Goal: Register for event/course

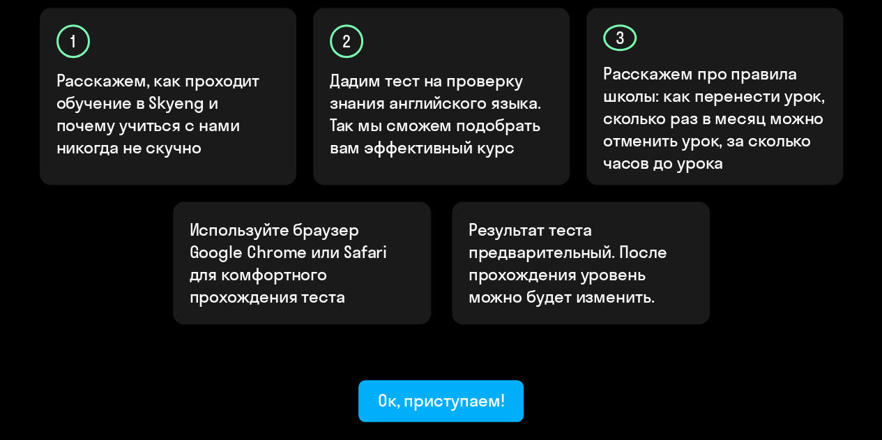
scroll to position [493, 0]
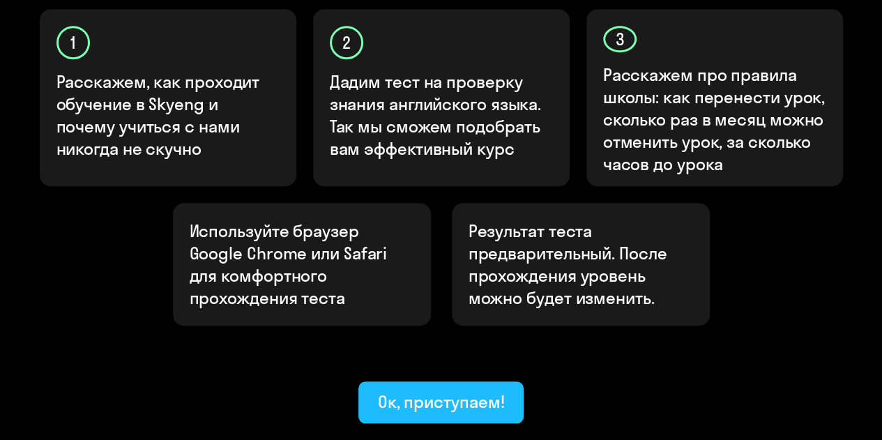
click at [454, 390] on div "Ок, приступаем!" at bounding box center [441, 401] width 127 height 22
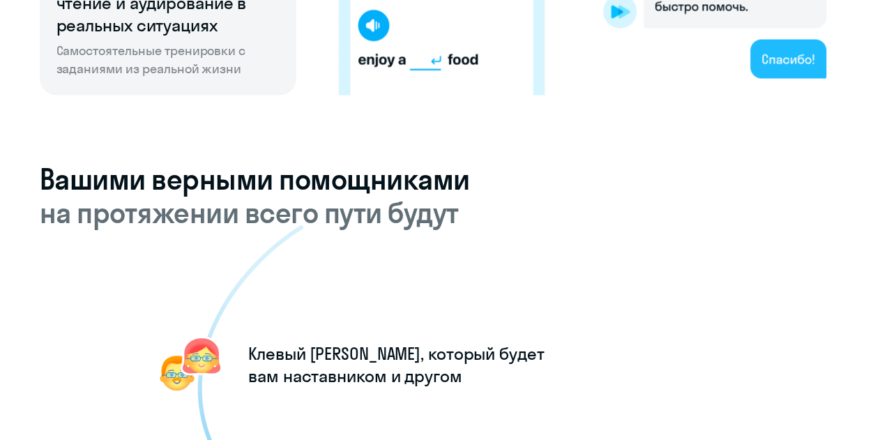
scroll to position [1239, 0]
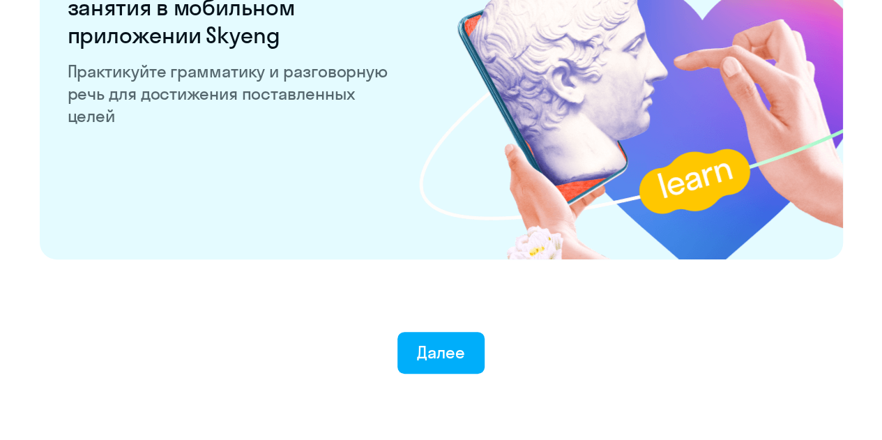
scroll to position [2714, 0]
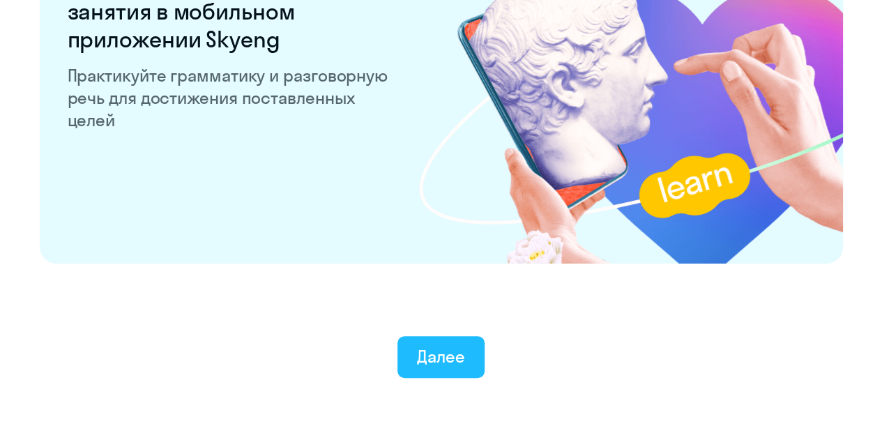
click at [453, 356] on div "Далее" at bounding box center [441, 356] width 48 height 22
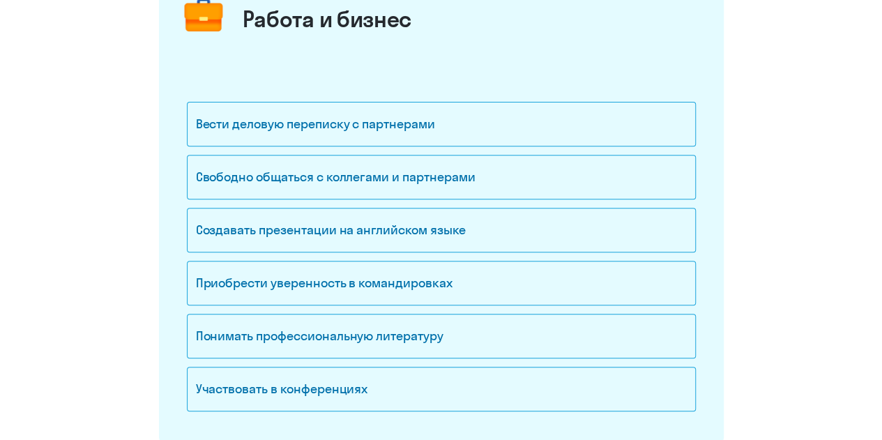
scroll to position [208, 0]
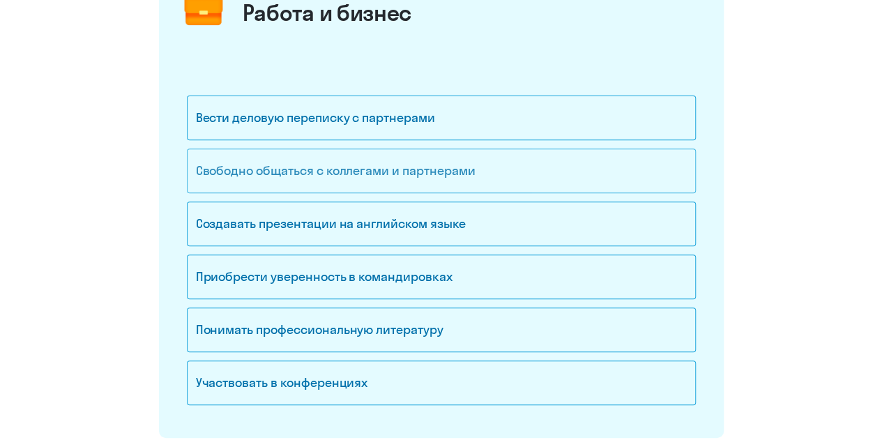
click at [390, 172] on div "Свободно общаться с коллегами и партнерами" at bounding box center [441, 170] width 509 height 45
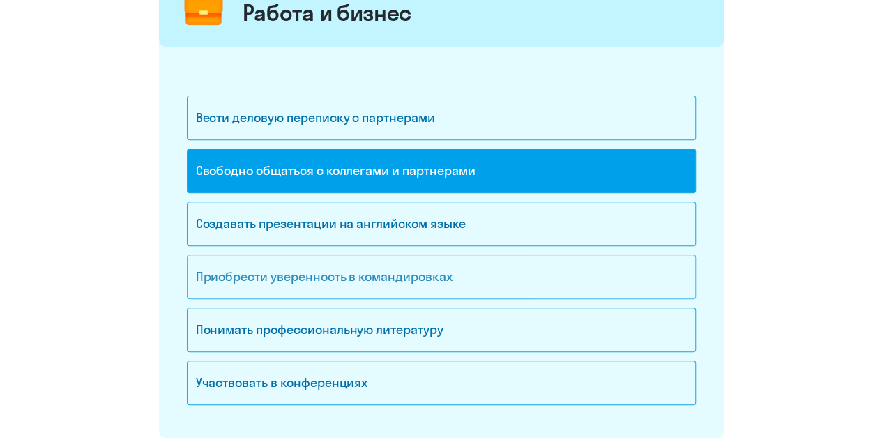
click at [369, 274] on div "Приобрести уверенность в командировках" at bounding box center [441, 276] width 509 height 45
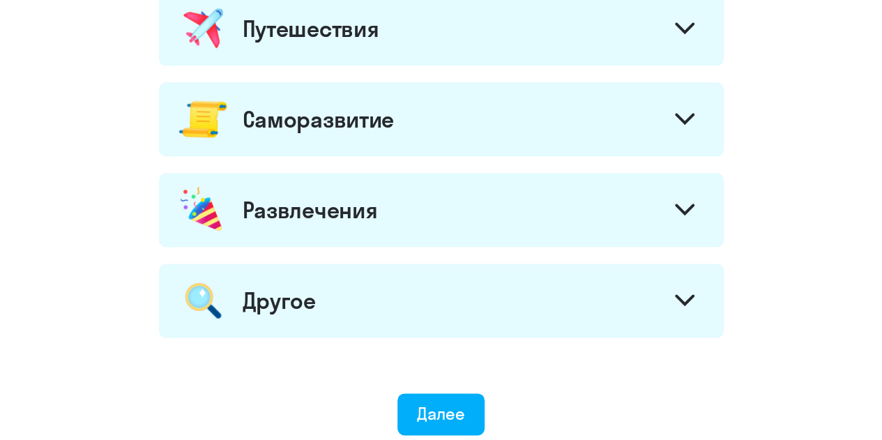
scroll to position [789, 0]
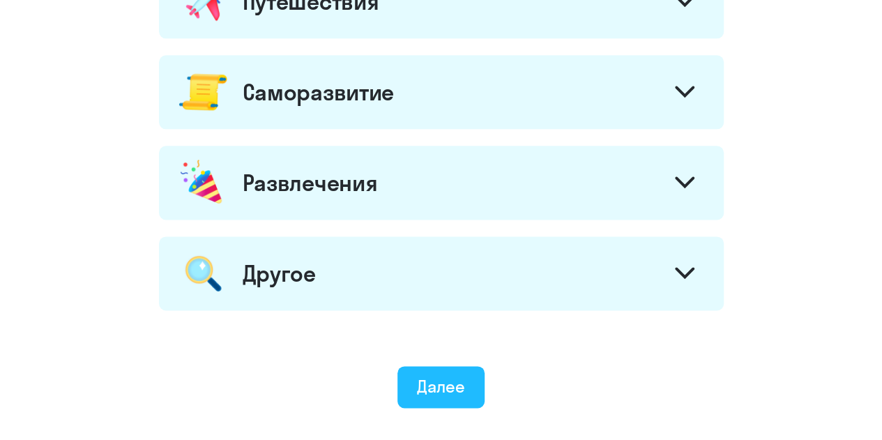
click at [438, 380] on div "Далее" at bounding box center [441, 386] width 48 height 22
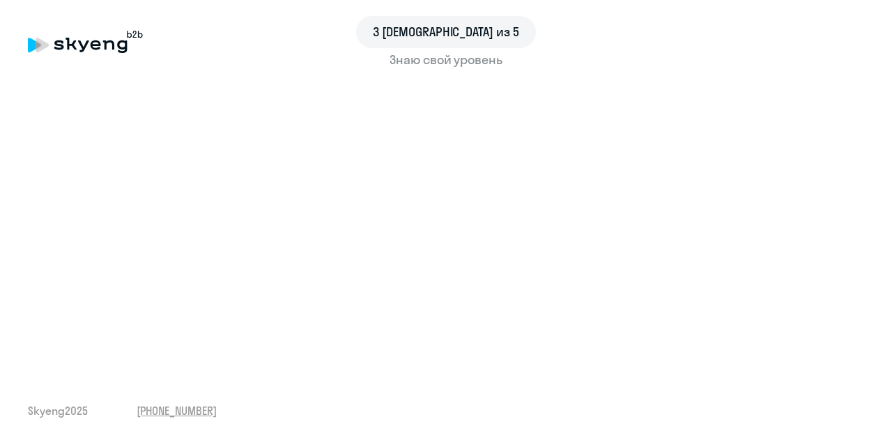
click at [556, 426] on div "3 шаг из 5 Знаю свой уровень Skyeng 2025 [PHONE_NUMBER]" at bounding box center [446, 220] width 892 height 440
drag, startPoint x: 868, startPoint y: 141, endPoint x: 870, endPoint y: 214, distance: 72.5
click at [870, 214] on div "3 шаг из 5 Знаю свой уровень Skyeng 2025 [PHONE_NUMBER]" at bounding box center [446, 220] width 892 height 440
drag, startPoint x: 865, startPoint y: 124, endPoint x: 865, endPoint y: 157, distance: 32.8
click at [865, 157] on div "3 шаг из 5 Знаю свой уровень Skyeng 2025 [PHONE_NUMBER]" at bounding box center [446, 220] width 892 height 440
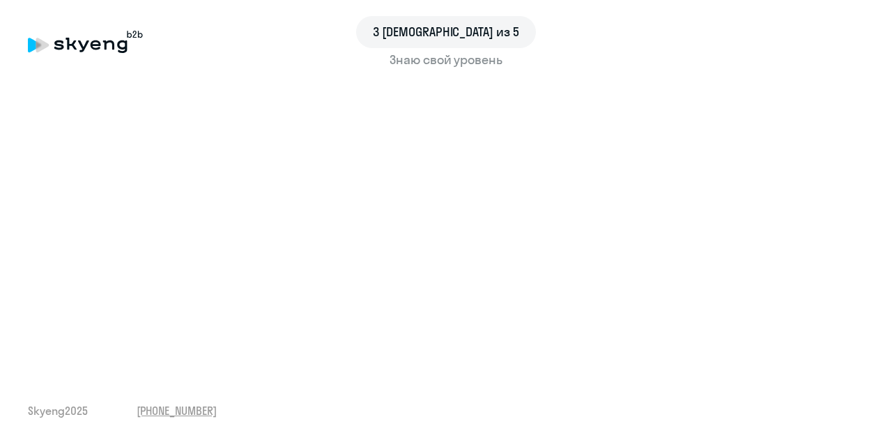
drag, startPoint x: 866, startPoint y: 192, endPoint x: 867, endPoint y: 253, distance: 60.6
click at [867, 253] on div "3 шаг из 5 Знаю свой уровень Skyeng 2025 [PHONE_NUMBER]" at bounding box center [446, 220] width 892 height 440
click at [696, 373] on div "3 шаг из 5 Знаю свой уровень Skyeng 2025 [PHONE_NUMBER]" at bounding box center [446, 220] width 892 height 440
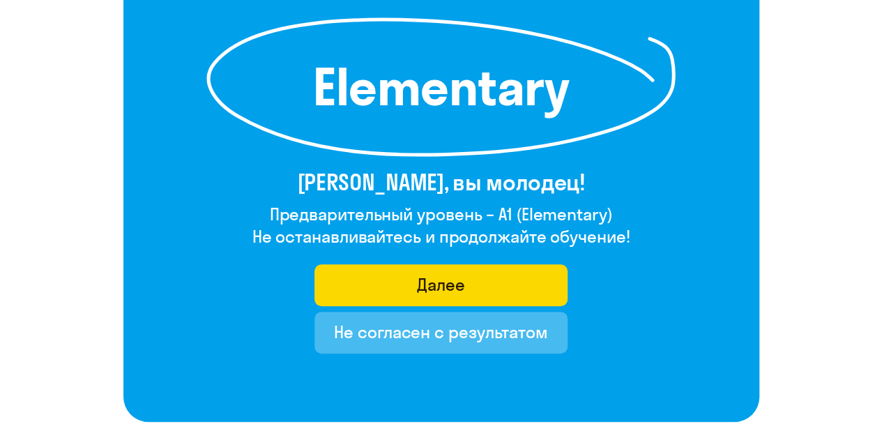
scroll to position [209, 0]
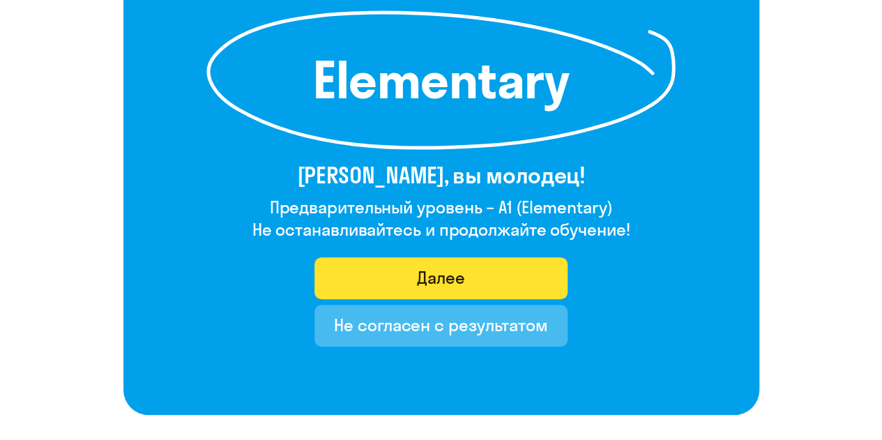
click at [491, 274] on button "Далее" at bounding box center [440, 278] width 253 height 42
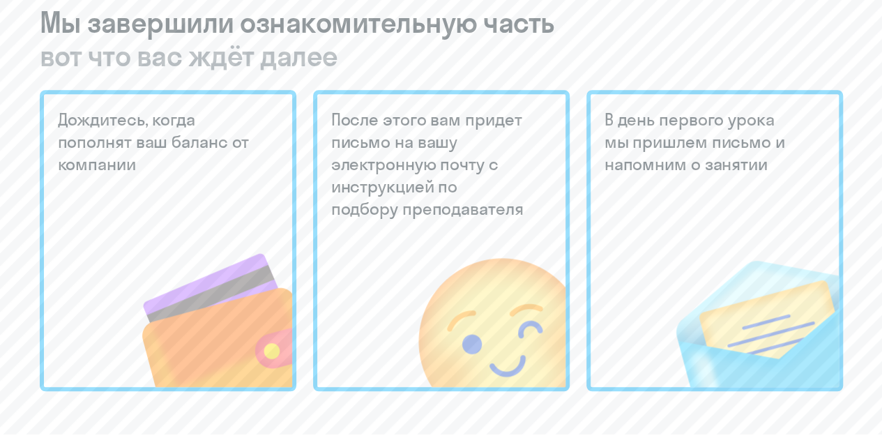
scroll to position [364, 0]
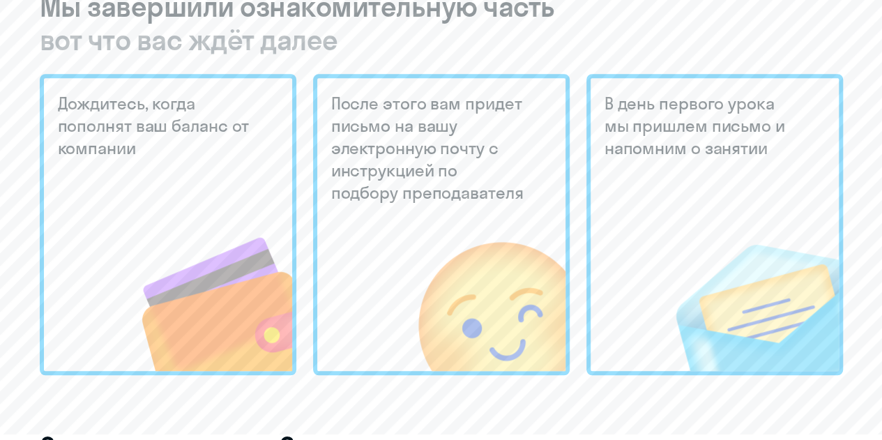
drag, startPoint x: 877, startPoint y: 160, endPoint x: 882, endPoint y: 186, distance: 26.9
click at [882, 186] on html "5 шаг из 5 To be continued Мы завершили ознакомительную часть вот что вас ждёт …" at bounding box center [441, 365] width 882 height 1458
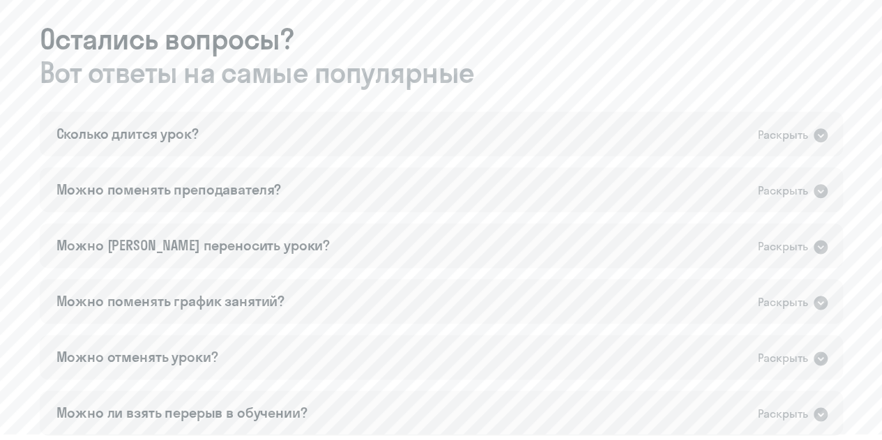
scroll to position [775, 0]
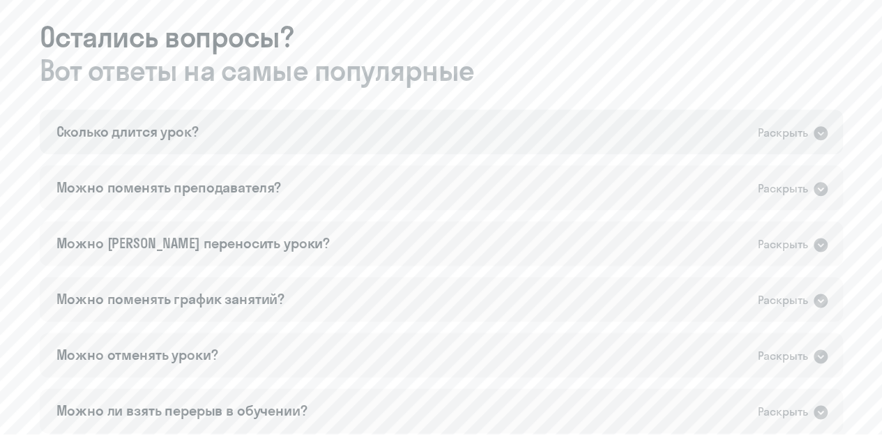
click at [820, 133] on icon at bounding box center [820, 133] width 14 height 14
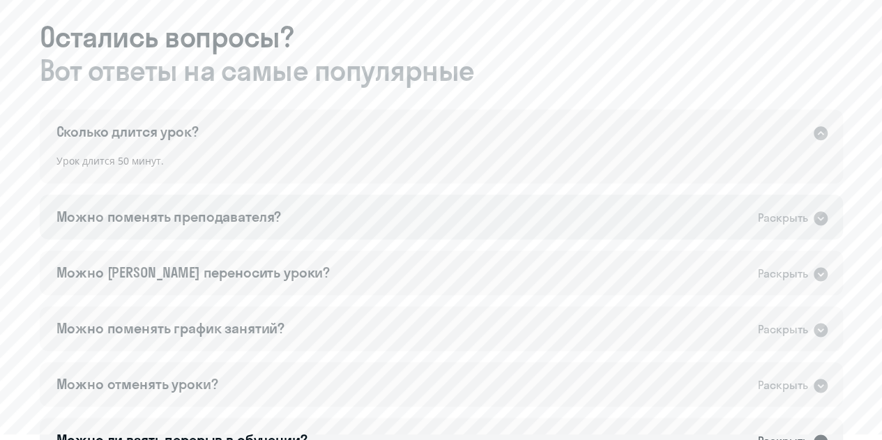
click at [817, 216] on icon at bounding box center [820, 218] width 14 height 14
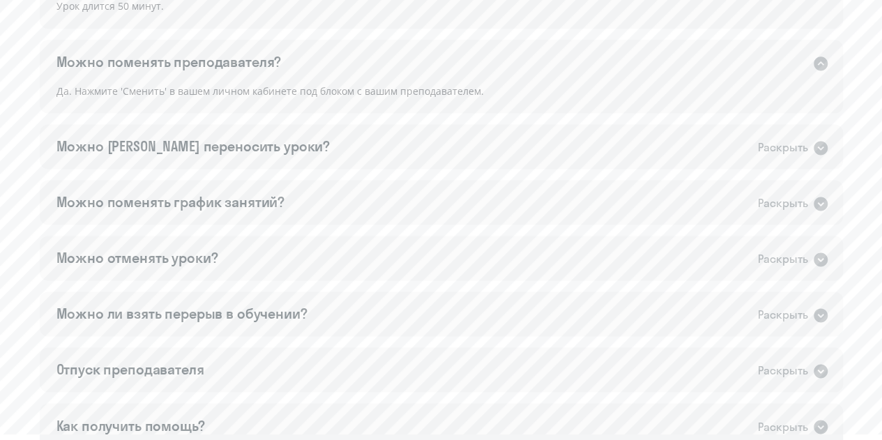
scroll to position [932, 0]
click at [818, 141] on icon at bounding box center [820, 146] width 14 height 14
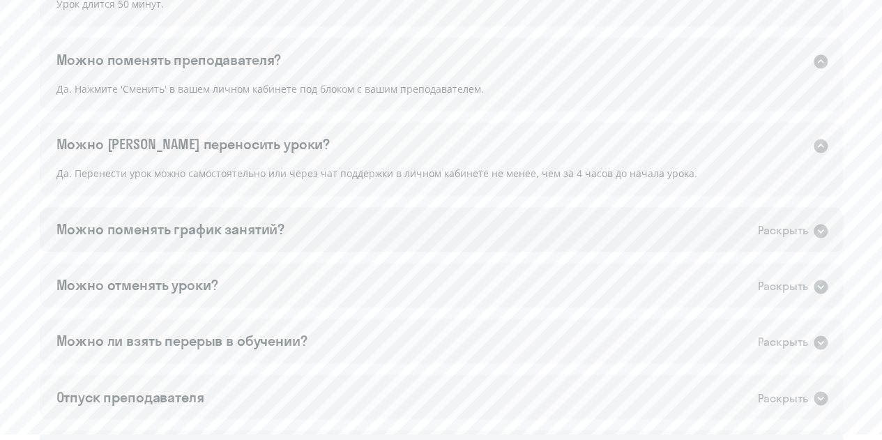
click at [817, 231] on icon at bounding box center [820, 231] width 14 height 14
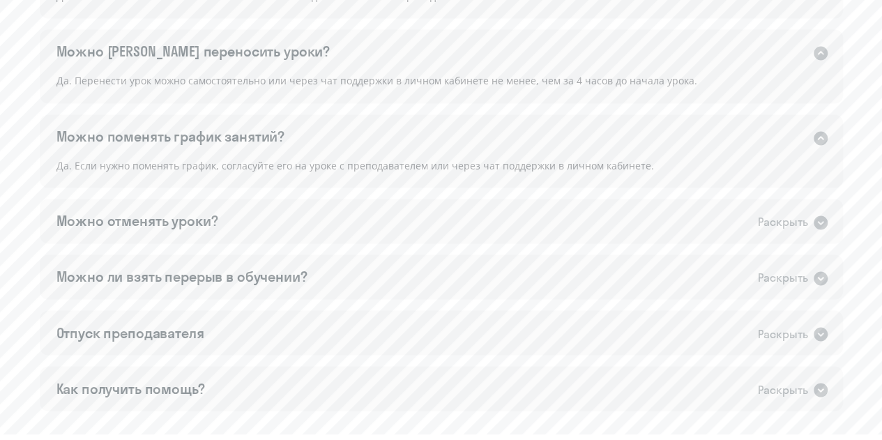
scroll to position [1114, 0]
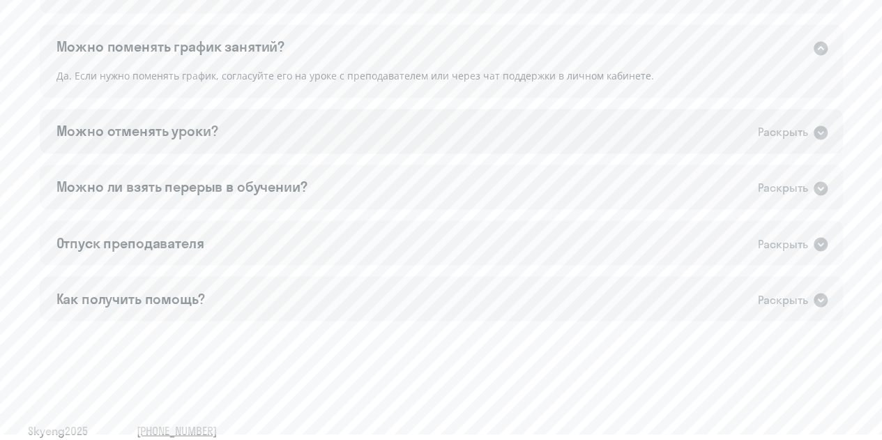
click at [822, 129] on icon at bounding box center [820, 132] width 14 height 14
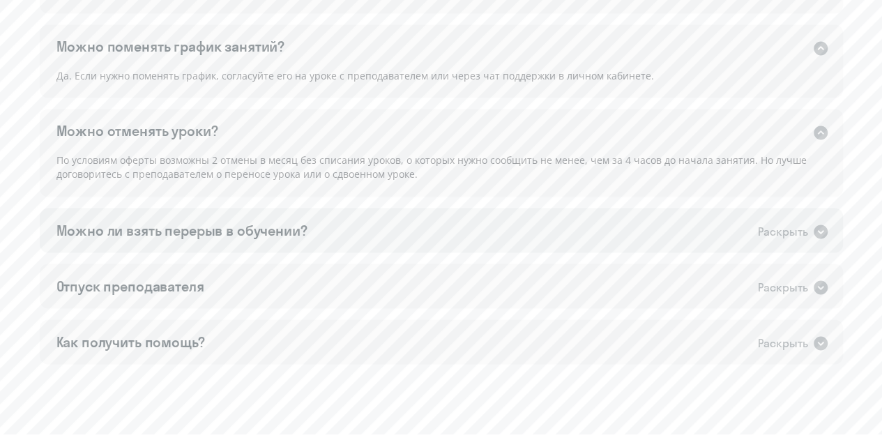
click at [824, 226] on icon at bounding box center [820, 231] width 14 height 14
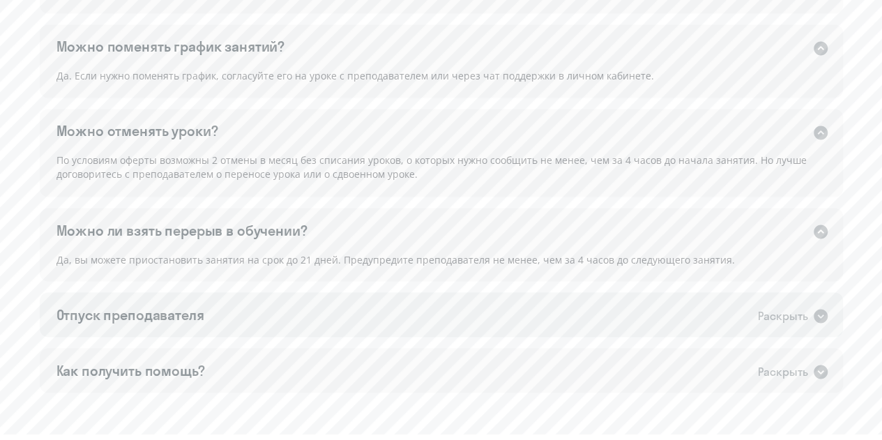
click at [821, 316] on icon at bounding box center [820, 316] width 14 height 14
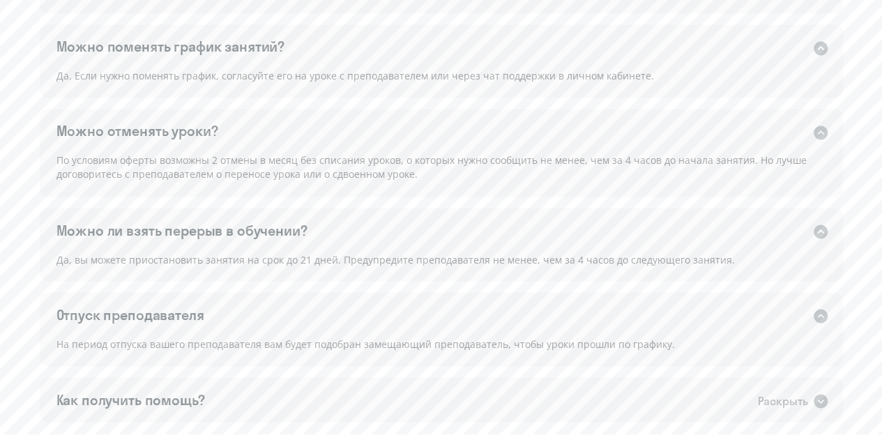
scroll to position [1234, 0]
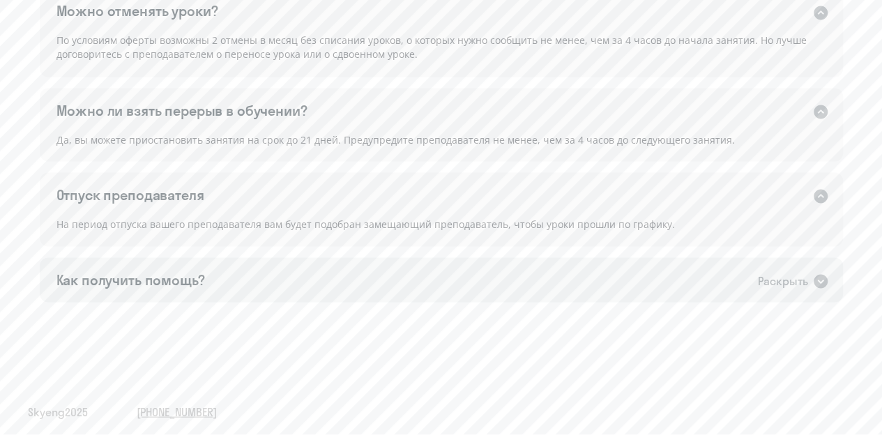
click at [817, 277] on icon at bounding box center [820, 281] width 14 height 14
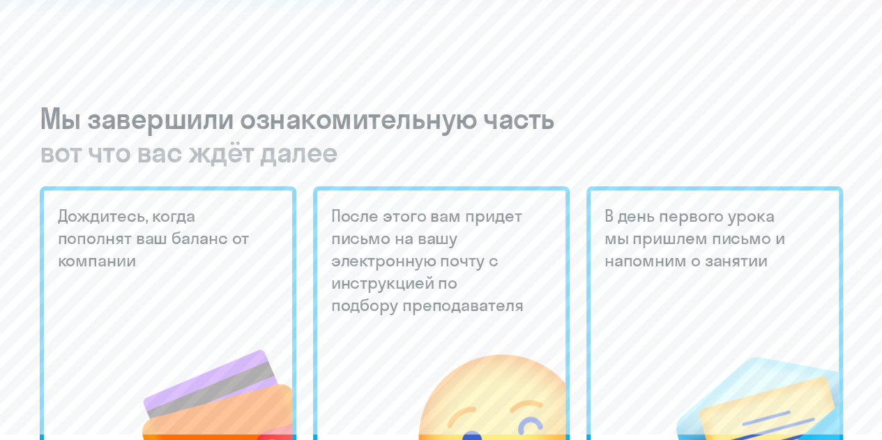
scroll to position [0, 0]
